Goal: Task Accomplishment & Management: Use online tool/utility

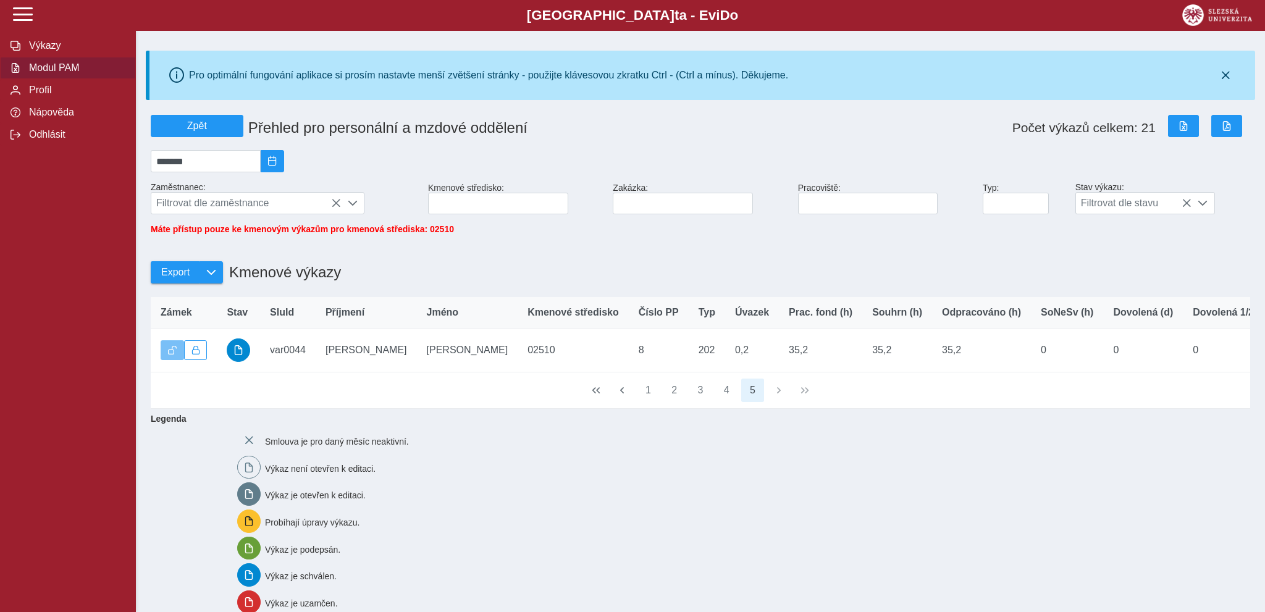
scroll to position [120, 0]
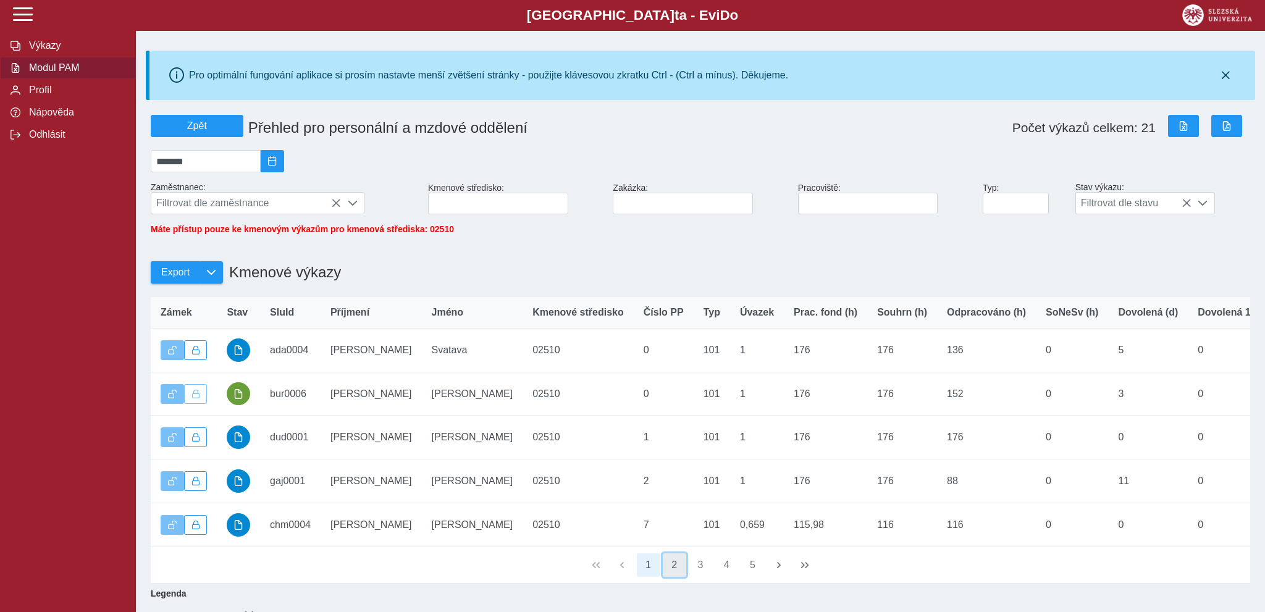
click at [675, 576] on button "2" at bounding box center [674, 565] width 23 height 23
click at [702, 574] on button "3" at bounding box center [700, 565] width 23 height 23
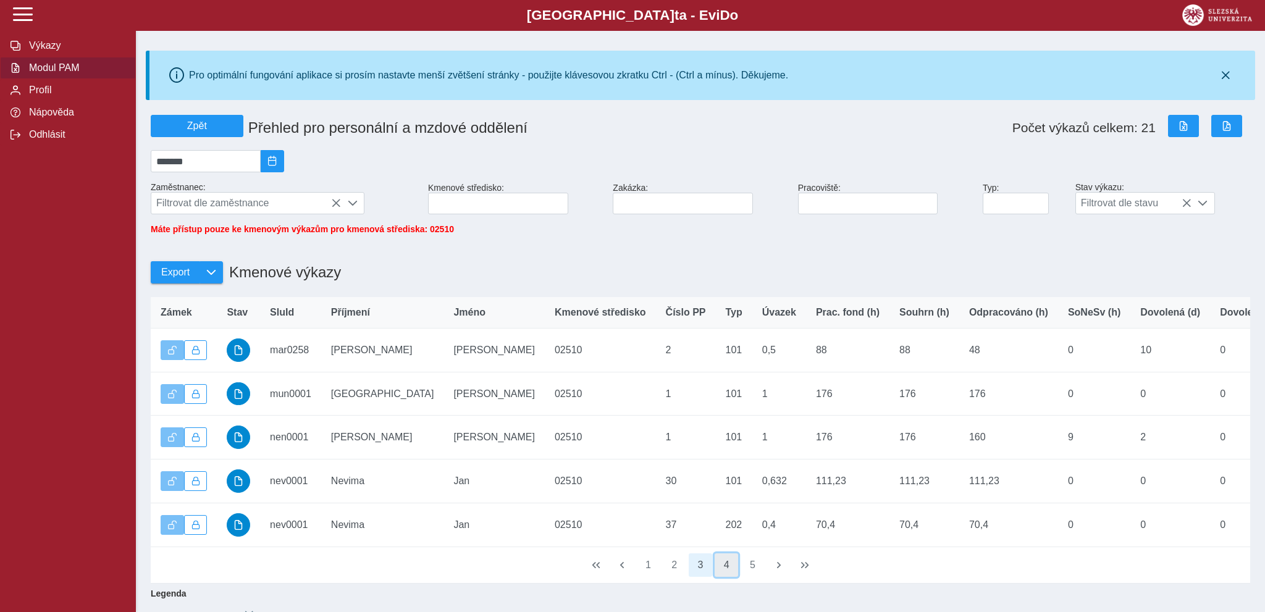
click at [729, 577] on button "4" at bounding box center [726, 565] width 23 height 23
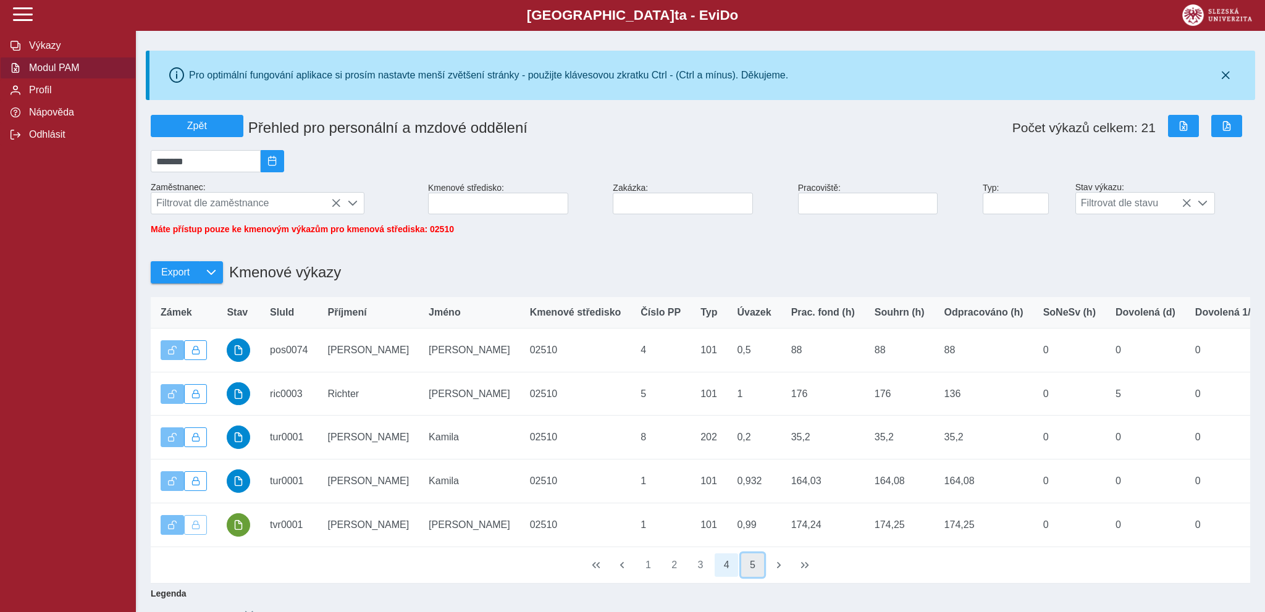
click at [753, 575] on button "5" at bounding box center [752, 565] width 23 height 23
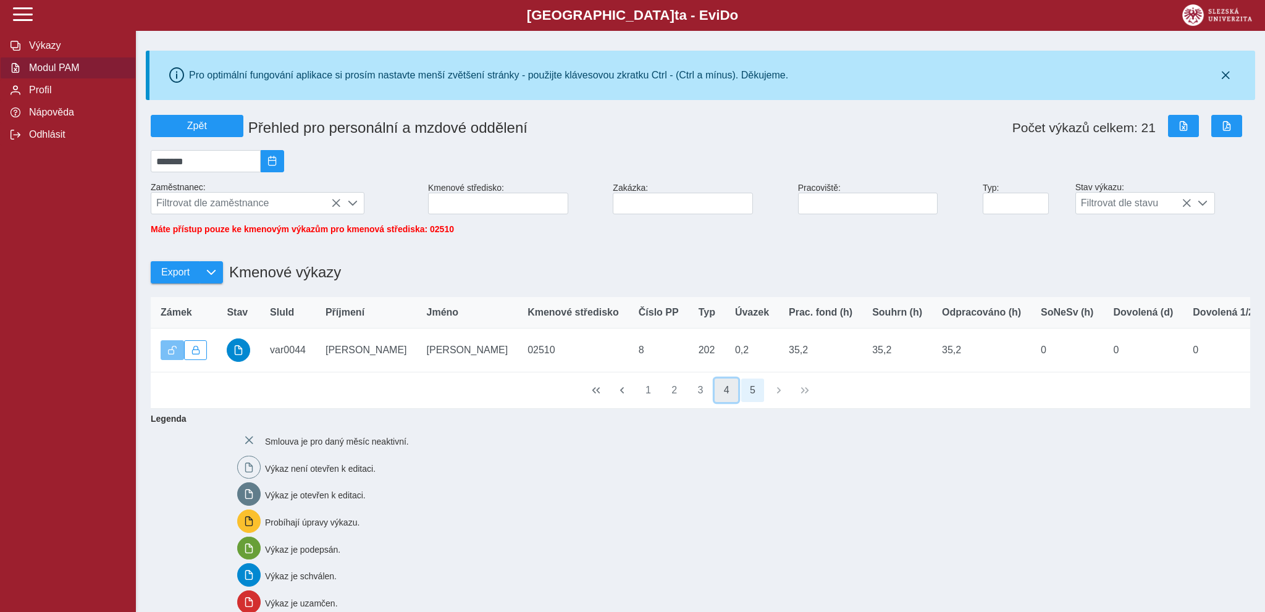
click at [727, 400] on button "4" at bounding box center [726, 390] width 23 height 23
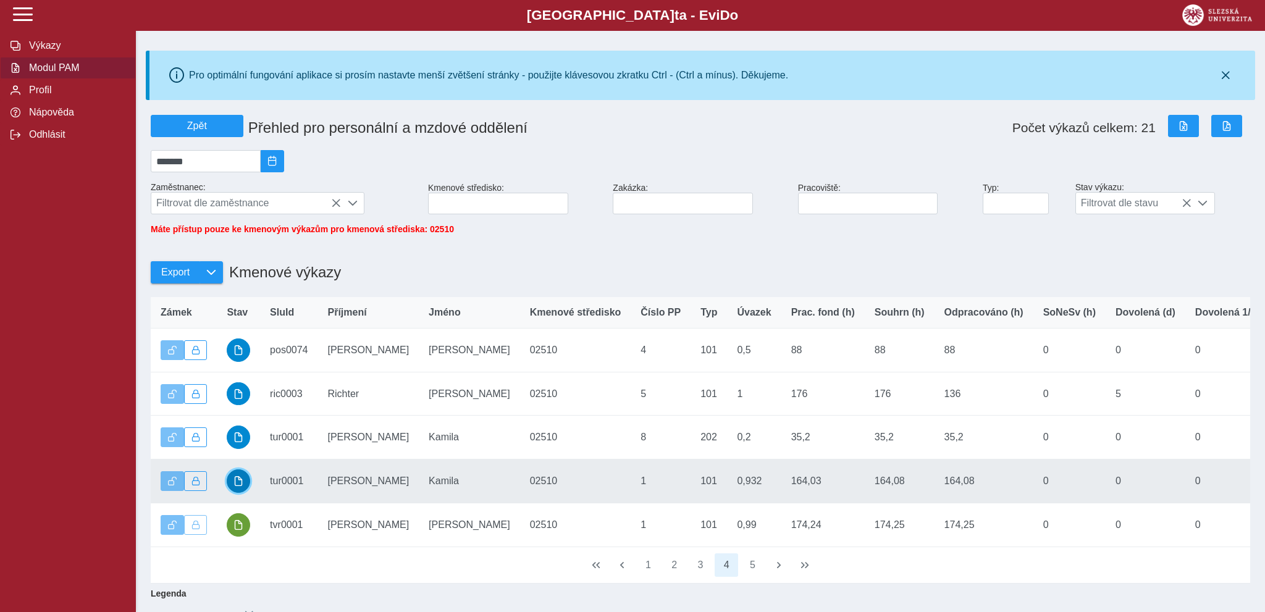
click at [237, 486] on span "button" at bounding box center [239, 481] width 10 height 10
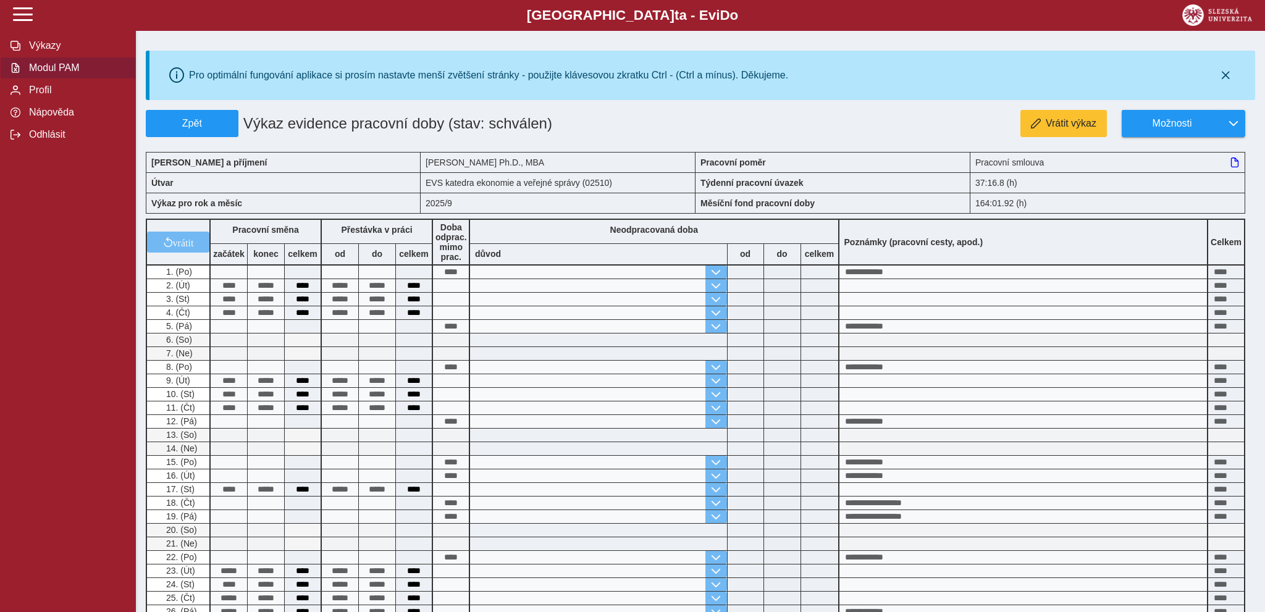
click at [52, 74] on span "Modul PAM" at bounding box center [75, 67] width 100 height 11
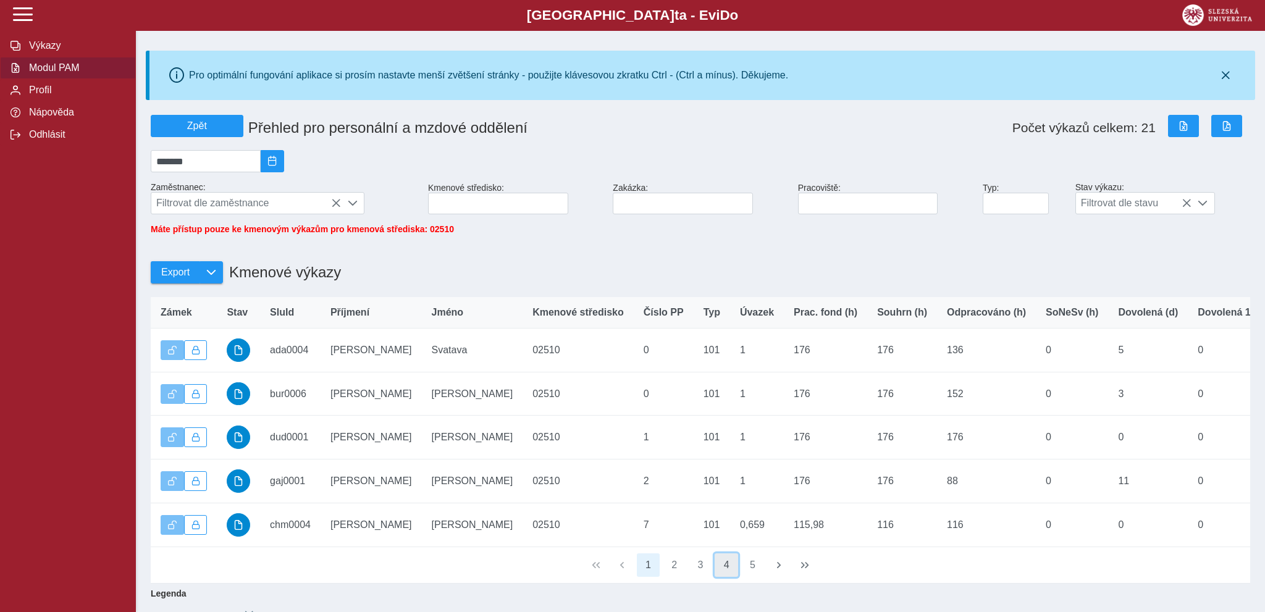
click at [723, 577] on button "4" at bounding box center [726, 565] width 23 height 23
click at [646, 572] on button "1" at bounding box center [648, 565] width 23 height 23
click at [673, 572] on button "2" at bounding box center [674, 565] width 23 height 23
click at [701, 577] on button "3" at bounding box center [700, 565] width 23 height 23
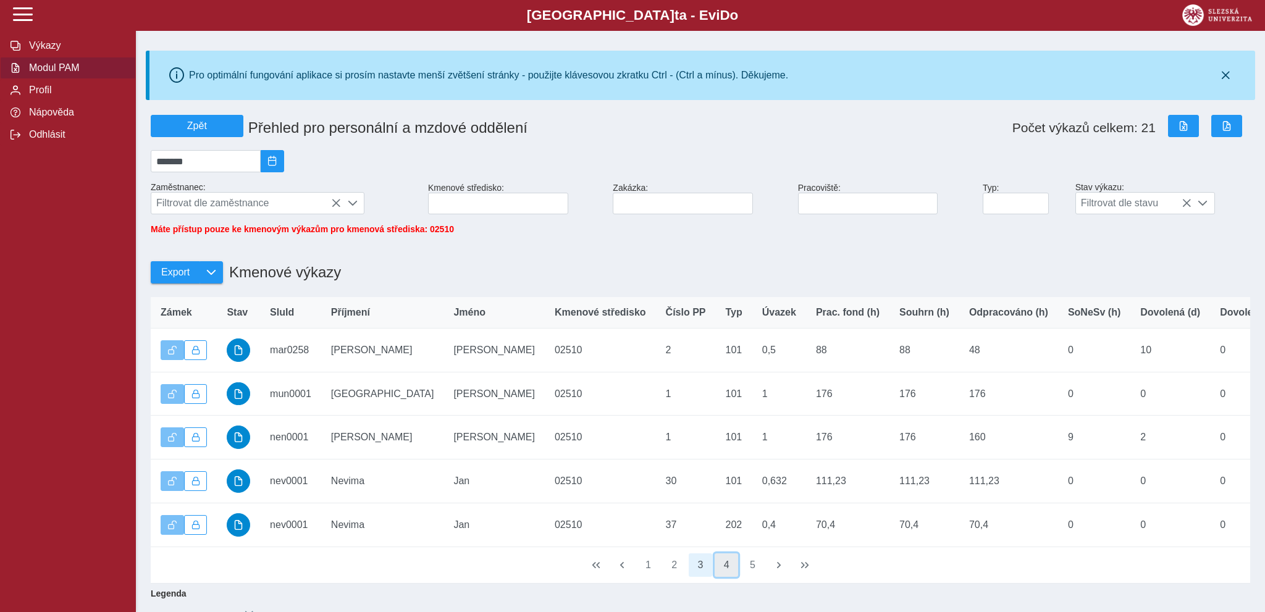
click at [728, 575] on button "4" at bounding box center [726, 565] width 23 height 23
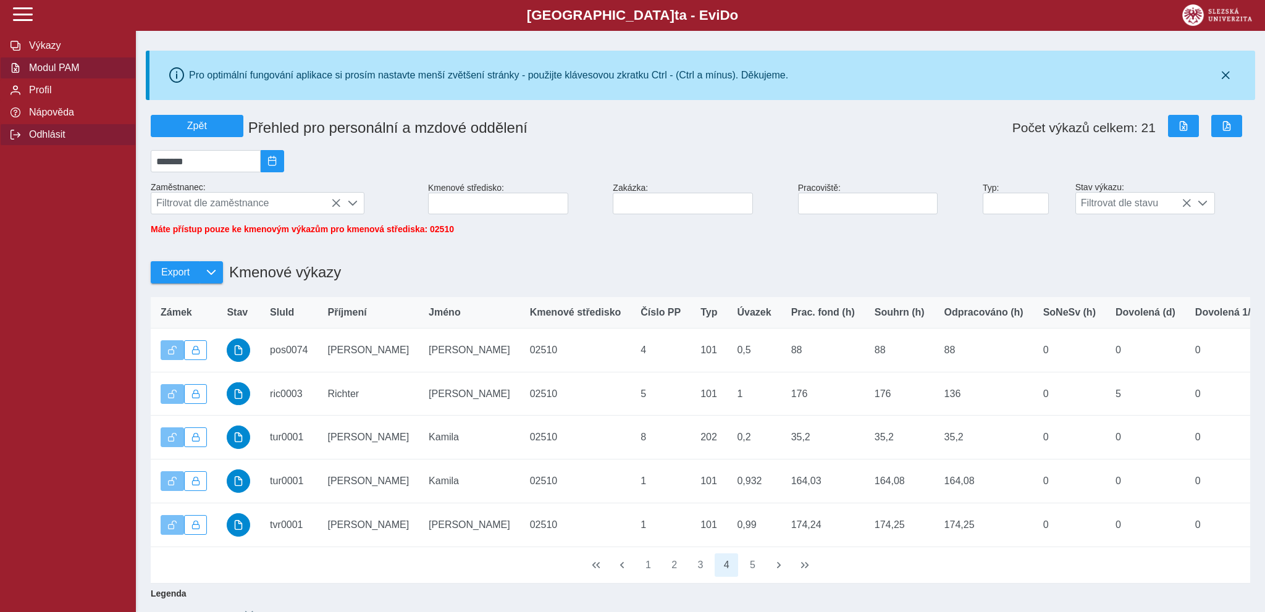
click at [41, 140] on span "Odhlásit" at bounding box center [75, 134] width 100 height 11
